Goal: Transaction & Acquisition: Obtain resource

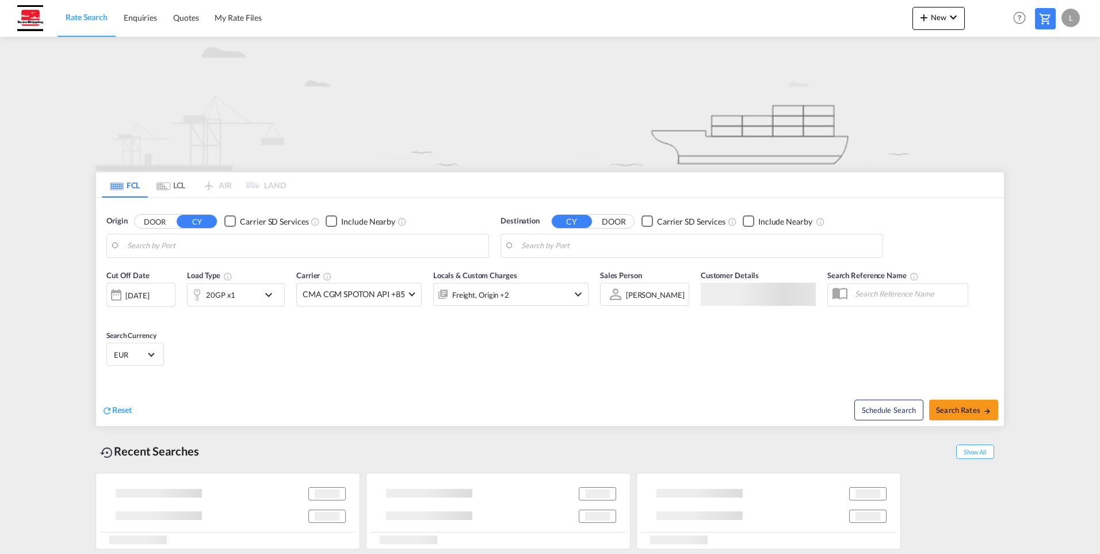
type input "Hamburg, DEHAM"
type input "Djibouti, DJJIB"
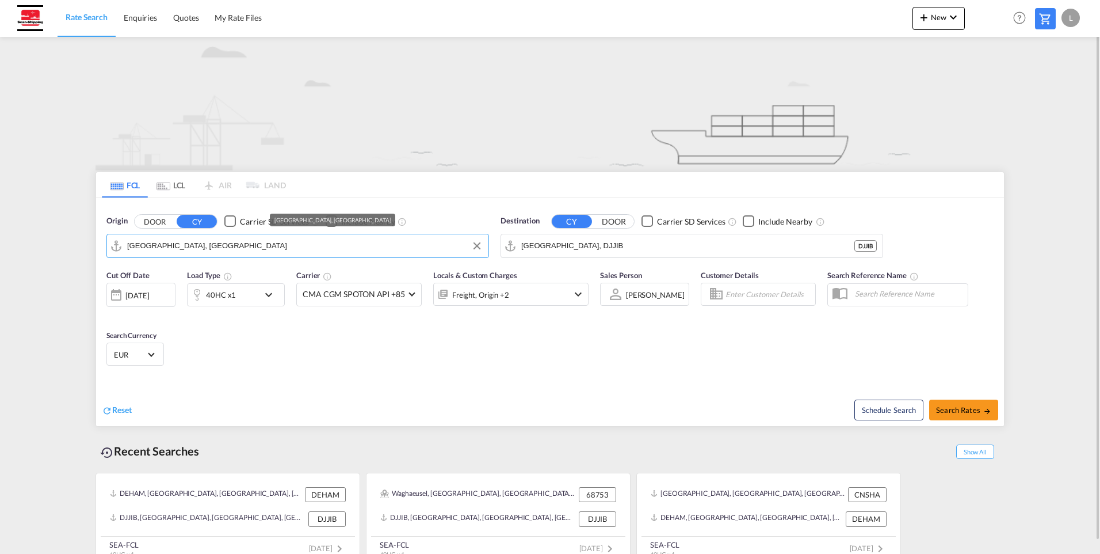
click at [195, 246] on input "Hamburg, DEHAM" at bounding box center [305, 245] width 356 height 17
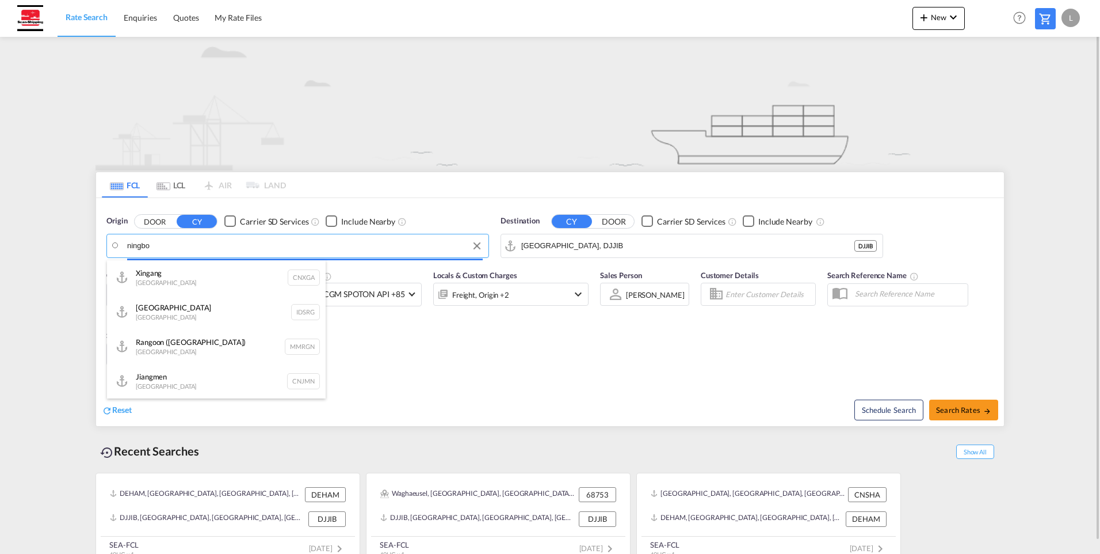
type input "ningbo"
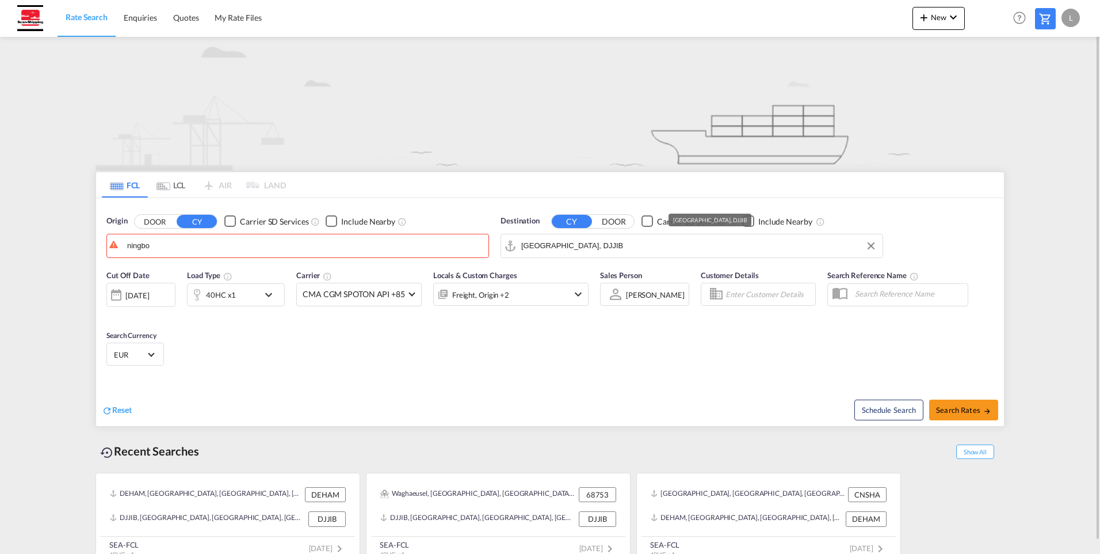
click at [547, 244] on input "Djibouti, DJJIB" at bounding box center [699, 245] width 356 height 17
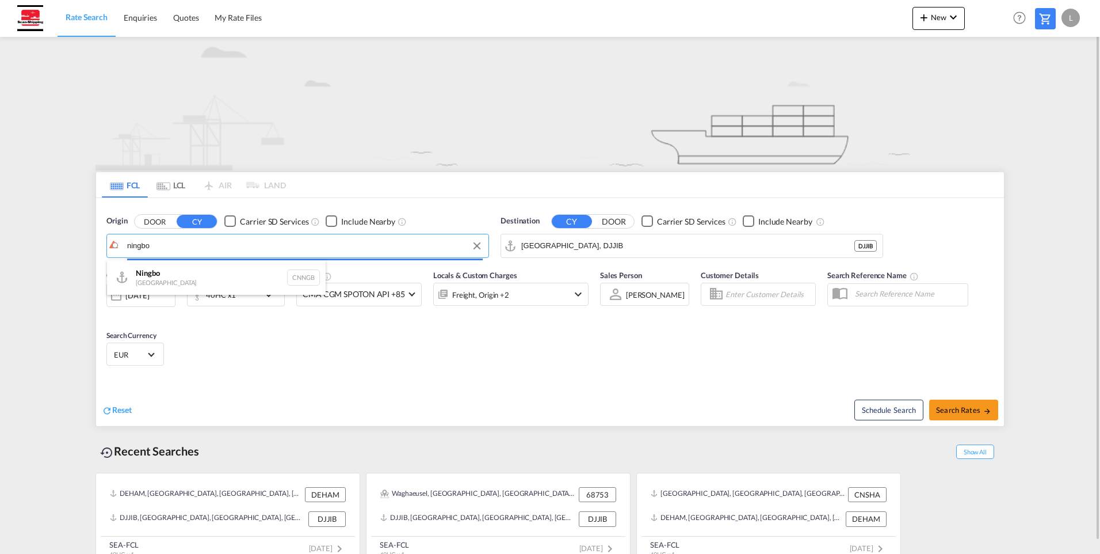
click at [200, 247] on body "Rate Search Enquiries Quotes My Rate Files Rate Search Enquiries" at bounding box center [550, 277] width 1100 height 554
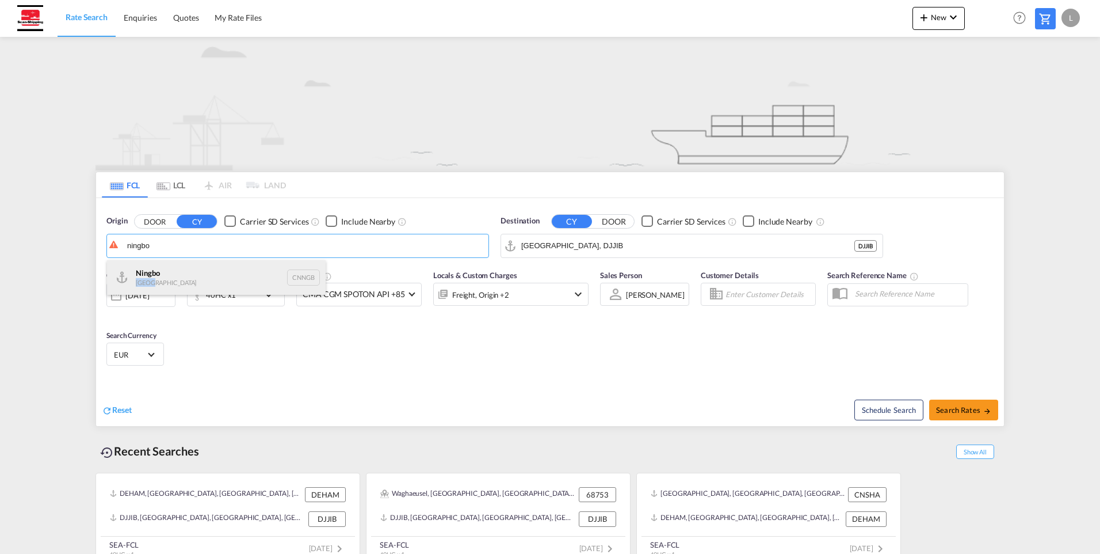
click at [183, 278] on div "Ningbo China CNNGB" at bounding box center [216, 277] width 219 height 35
type input "Ningbo, CNNGB"
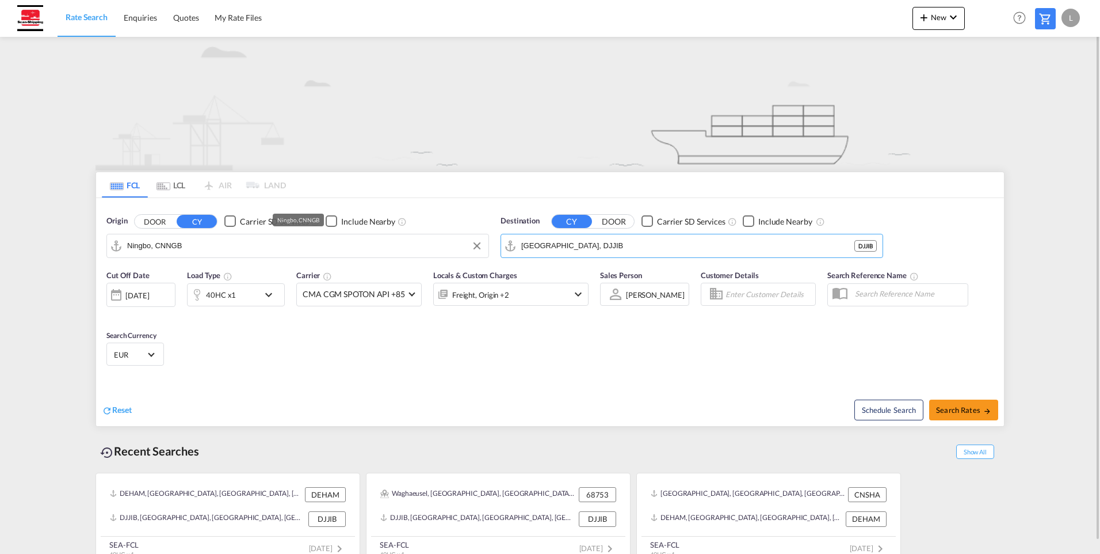
drag, startPoint x: 578, startPoint y: 246, endPoint x: 470, endPoint y: 243, distance: 107.6
click at [470, 243] on div "Origin DOOR CY Carrier SD Services Include Nearby Ningbo, CNNGB Destination CY …" at bounding box center [550, 231] width 908 height 66
drag, startPoint x: 581, startPoint y: 247, endPoint x: 497, endPoint y: 244, distance: 83.5
click at [497, 244] on div "Destination CY DOOR Carrier SD Services Include Nearby Djibouti, DJJIB DJJIB" at bounding box center [692, 236] width 394 height 54
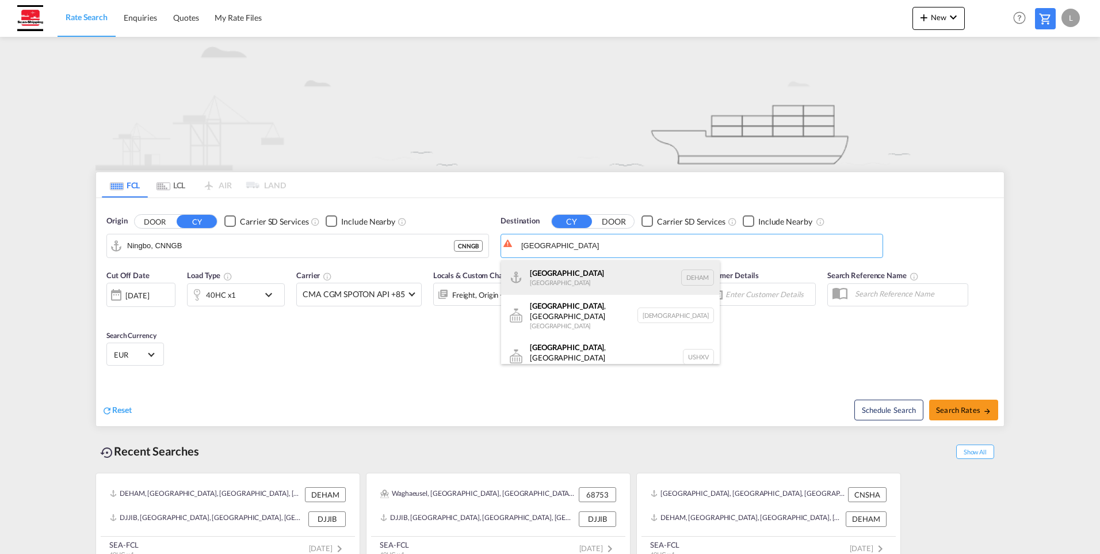
click at [533, 271] on div "Hamburg Germany DEHAM" at bounding box center [610, 277] width 219 height 35
type input "Hamburg, DEHAM"
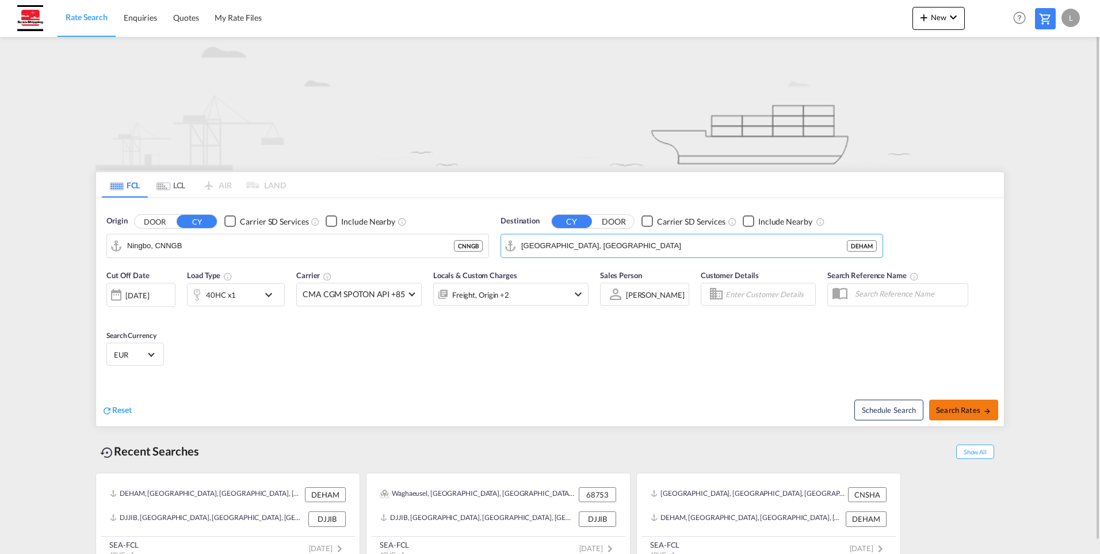
click at [956, 413] on span "Search Rates" at bounding box center [963, 409] width 55 height 9
type input "CNNGB to DEHAM / 21 Aug 2025"
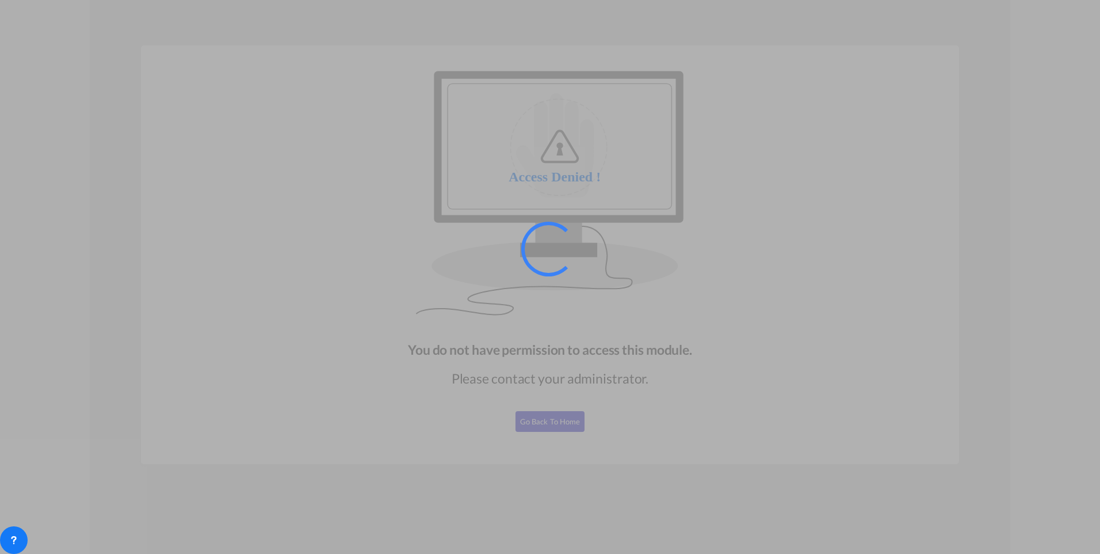
click at [559, 423] on div at bounding box center [550, 277] width 1100 height 554
click at [549, 423] on div at bounding box center [550, 277] width 1100 height 554
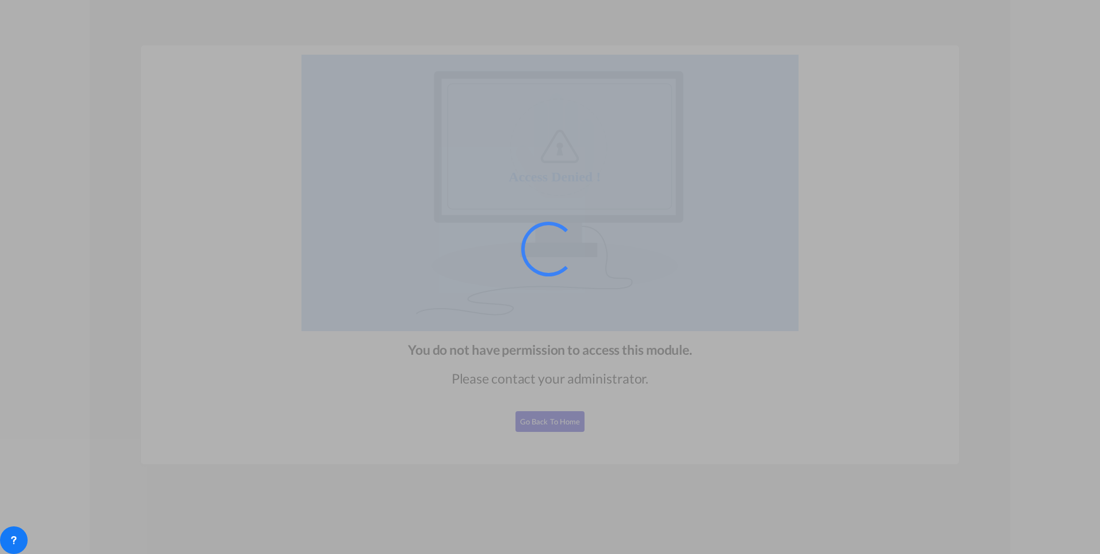
click at [549, 423] on div at bounding box center [550, 277] width 1100 height 554
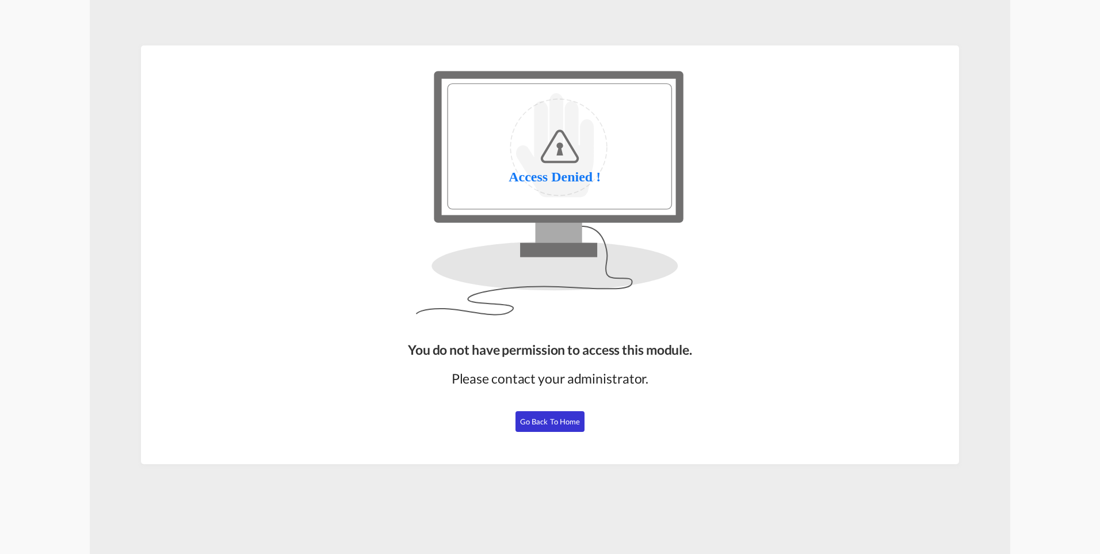
click at [540, 422] on span "Go Back to Home" at bounding box center [550, 421] width 60 height 9
